Goal: Information Seeking & Learning: Learn about a topic

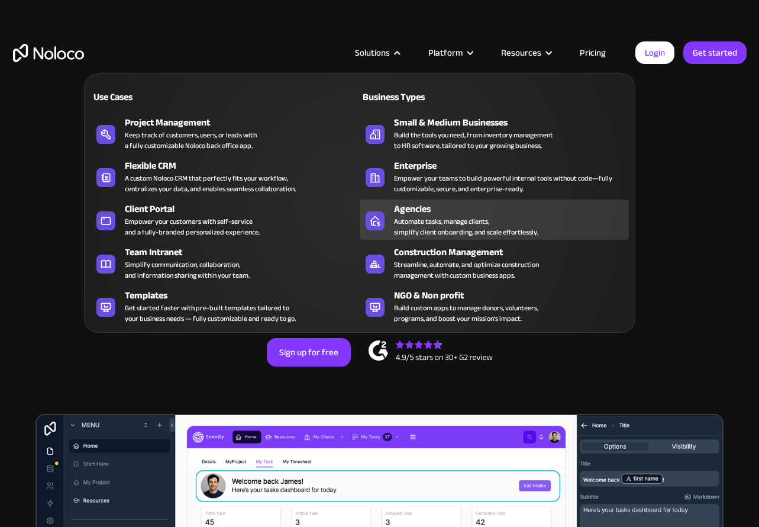
click at [394, 222] on div "Automate tasks, manage clients, simplify client onboarding, and scale effortles…" at bounding box center [466, 226] width 144 height 21
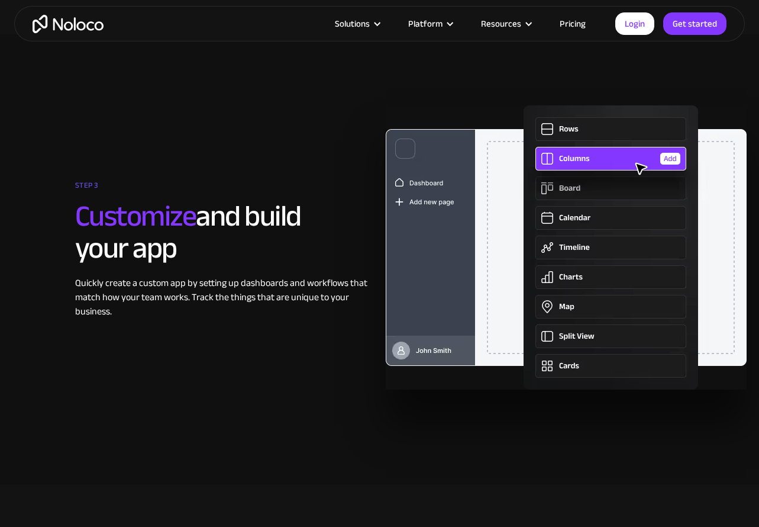
scroll to position [2087, 0]
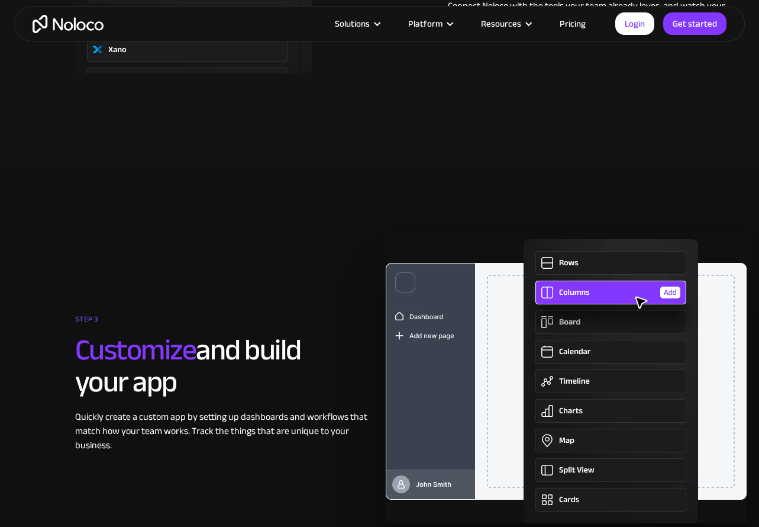
click at [584, 14] on div "Solutions Use Cases Business Types Project Management Keep track of customers, …" at bounding box center [379, 24] width 731 height 36
click at [583, 16] on link "Pricing" at bounding box center [573, 23] width 56 height 15
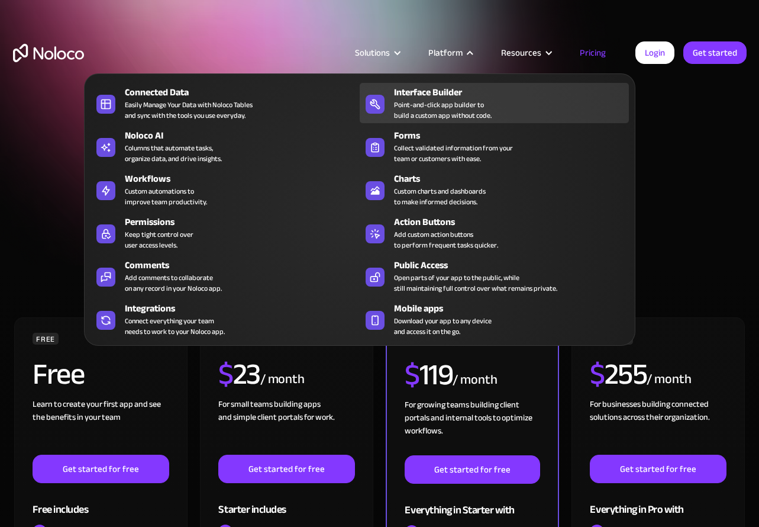
click at [473, 108] on div "Point-and-click app builder to build a custom app without code." at bounding box center [443, 109] width 98 height 21
